Goal: Task Accomplishment & Management: Manage account settings

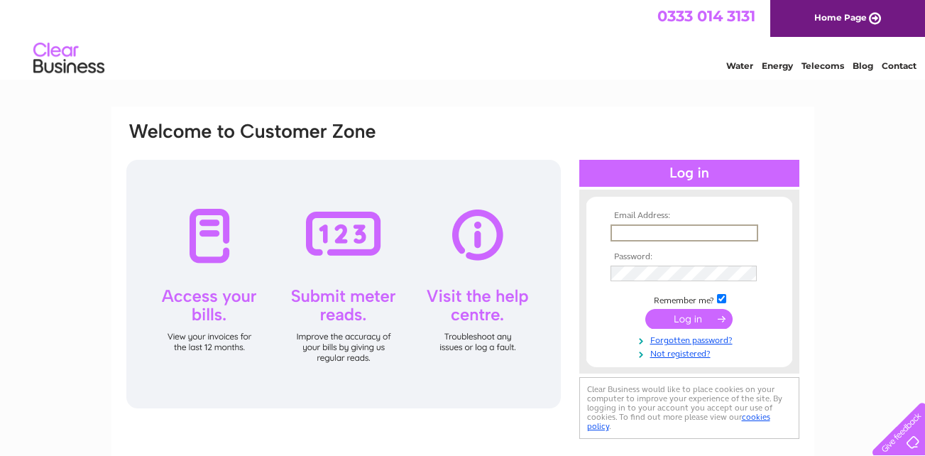
click at [651, 230] on input "text" at bounding box center [685, 232] width 148 height 17
type input "[EMAIL_ADDRESS][DOMAIN_NAME]"
click at [646, 309] on input "submit" at bounding box center [689, 319] width 87 height 20
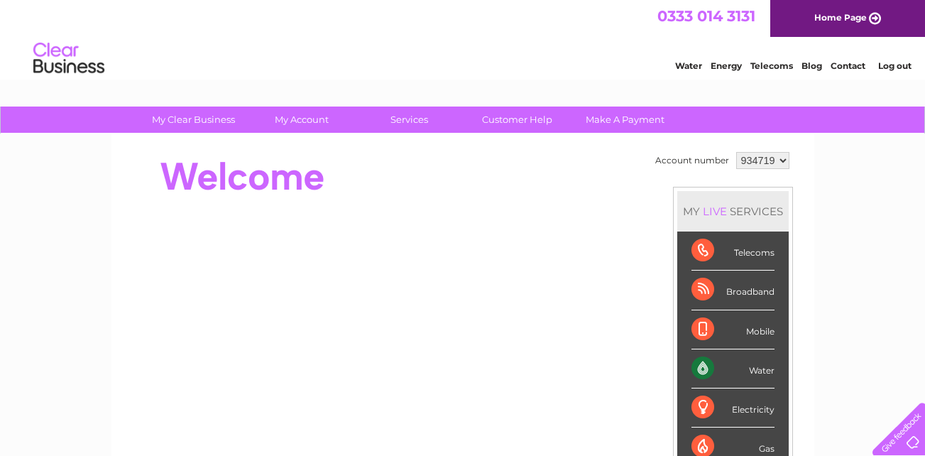
click at [761, 368] on div "Water" at bounding box center [733, 368] width 83 height 39
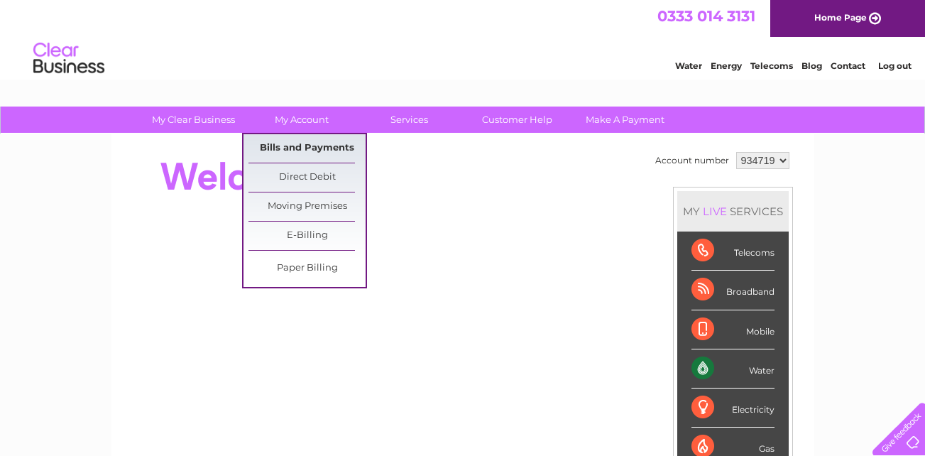
click at [290, 146] on link "Bills and Payments" at bounding box center [307, 148] width 117 height 28
